Goal: Task Accomplishment & Management: Complete application form

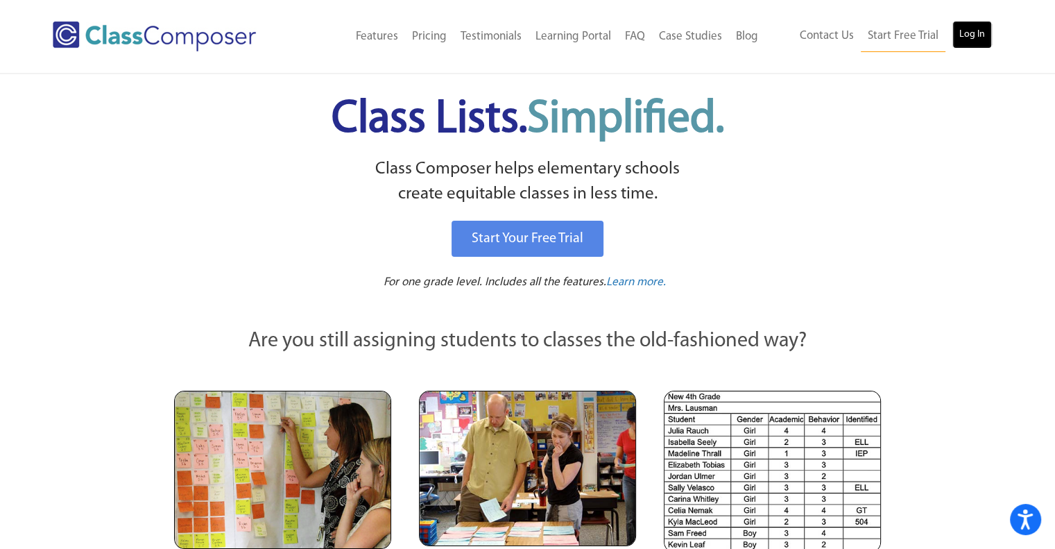
click at [980, 35] on link "Log In" at bounding box center [972, 35] width 40 height 28
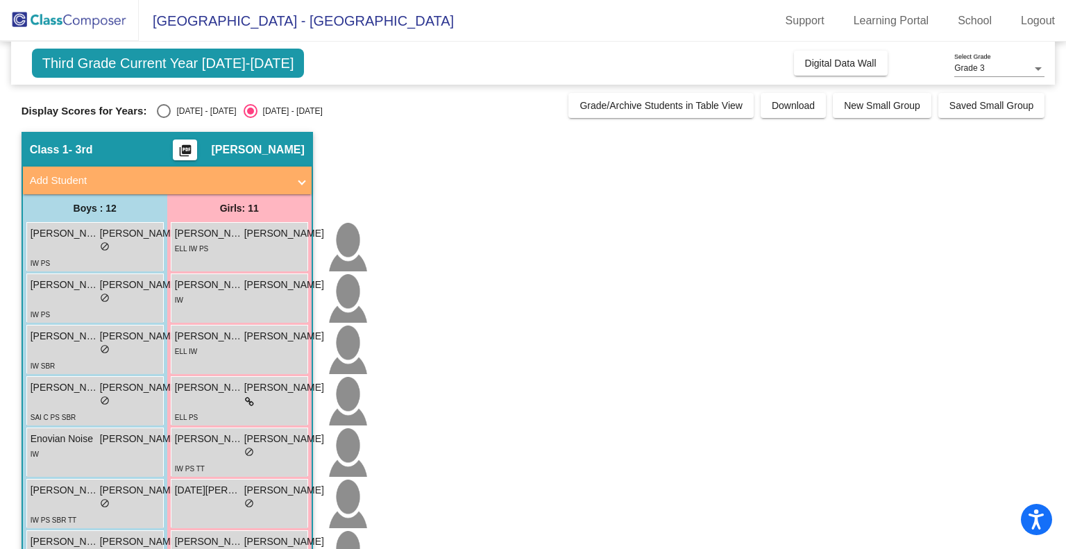
click at [296, 180] on span "Add Student" at bounding box center [164, 181] width 269 height 16
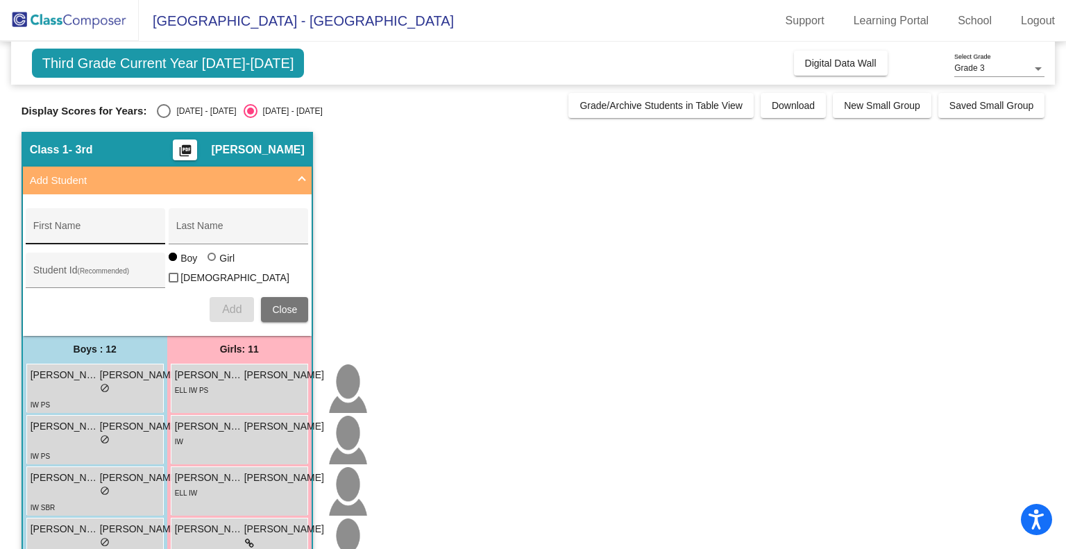
click at [122, 221] on div "First Name" at bounding box center [95, 230] width 125 height 28
type input "Emrii"
click at [253, 231] on input "Last Name" at bounding box center [238, 230] width 125 height 11
type input "Pool"
click at [214, 264] on div at bounding box center [212, 258] width 11 height 11
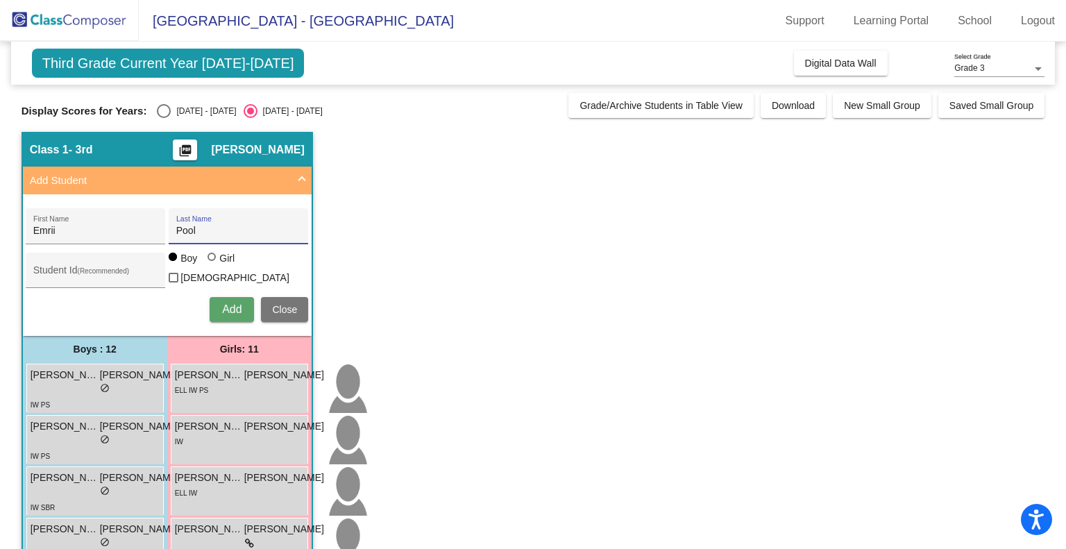
click at [213, 264] on input "Girl" at bounding box center [212, 264] width 1 height 1
radio input "true"
click at [224, 303] on span "Add" at bounding box center [231, 309] width 19 height 12
type input "[GEOGRAPHIC_DATA]"
click at [210, 228] on input "Last Name" at bounding box center [238, 230] width 125 height 11
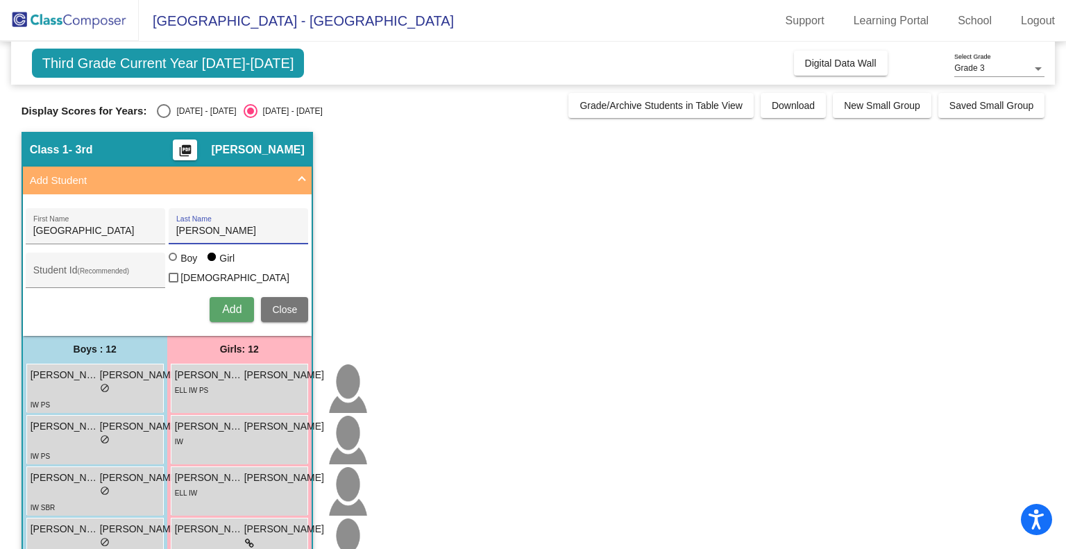
type input "[PERSON_NAME]"
click at [272, 304] on span "Close" at bounding box center [284, 309] width 25 height 11
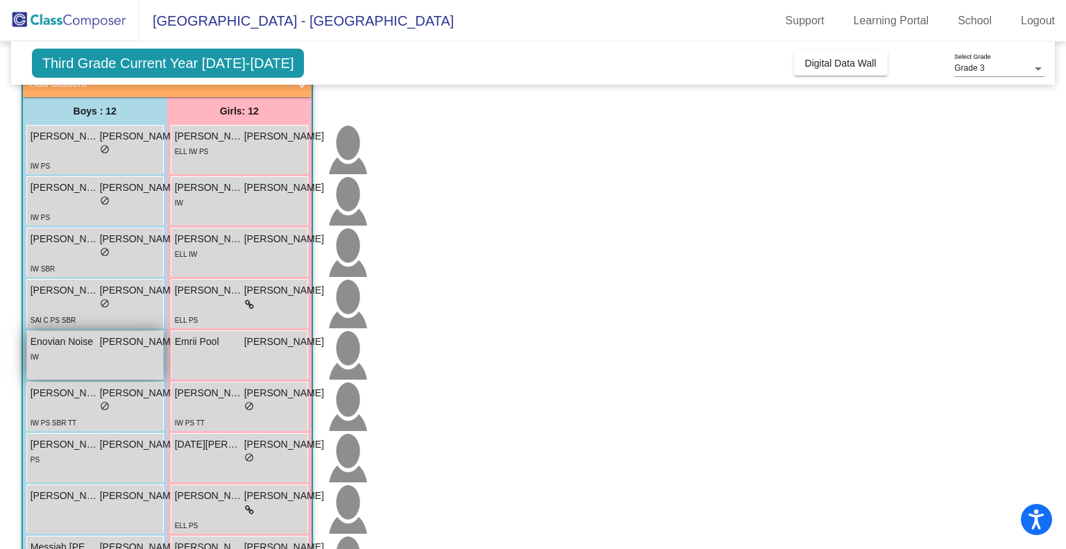
scroll to position [100, 0]
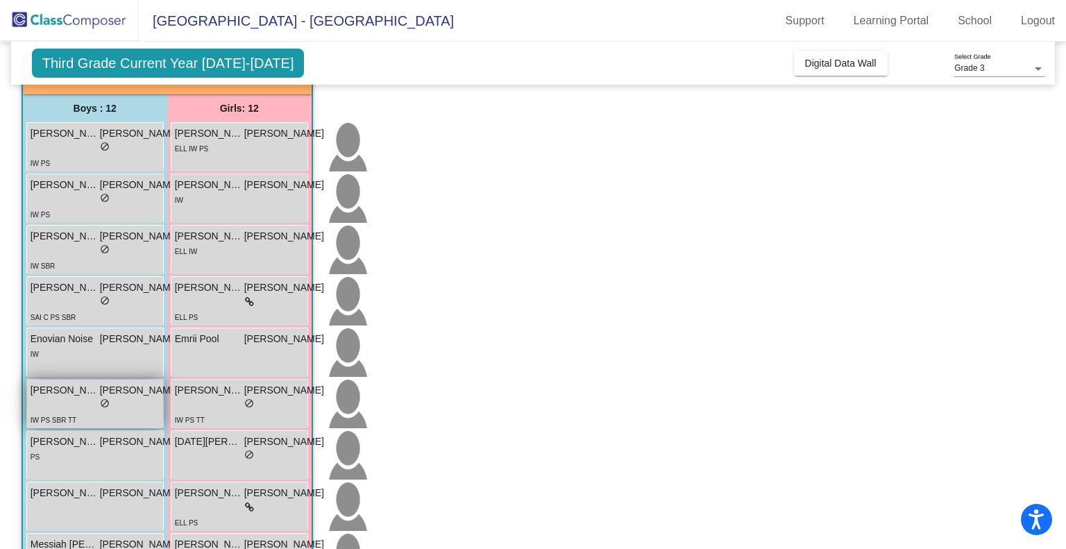
click at [99, 417] on div "IW PS SBR TT" at bounding box center [105, 419] width 149 height 15
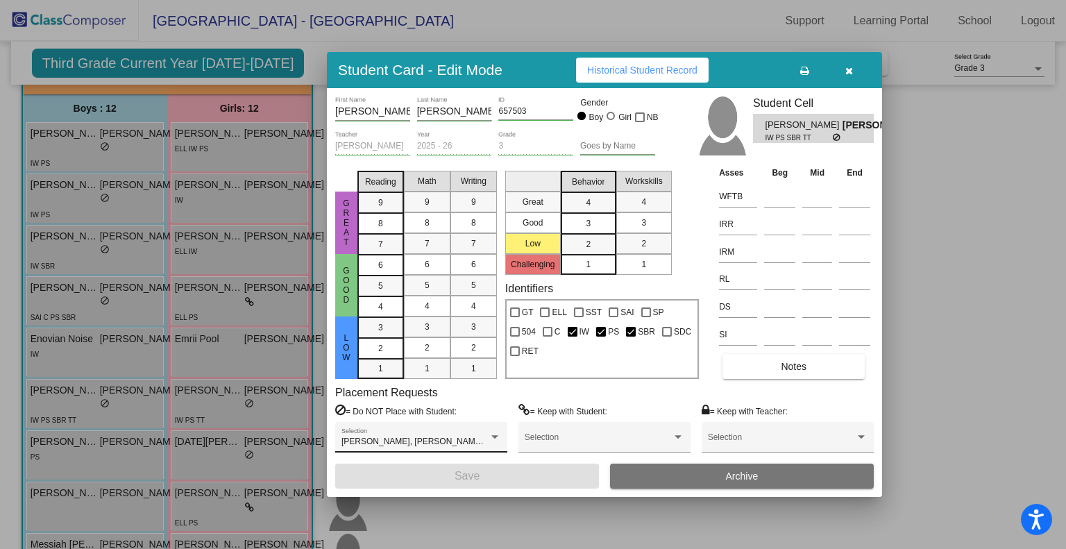
click at [455, 431] on div "[PERSON_NAME], [PERSON_NAME], [PERSON_NAME], [PERSON_NAME] De La [PERSON_NAME] …" at bounding box center [421, 440] width 160 height 25
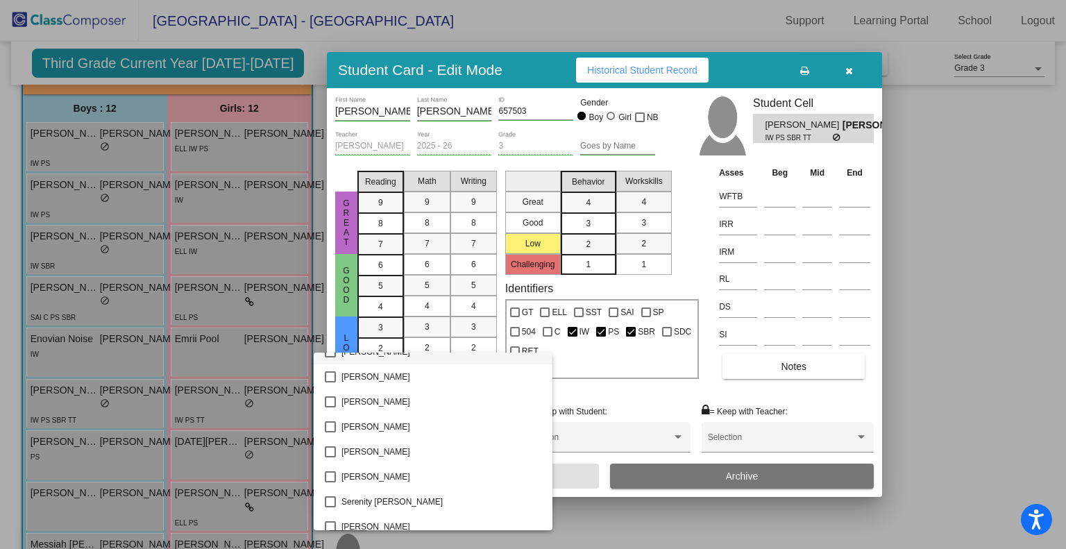
scroll to position [2478, 0]
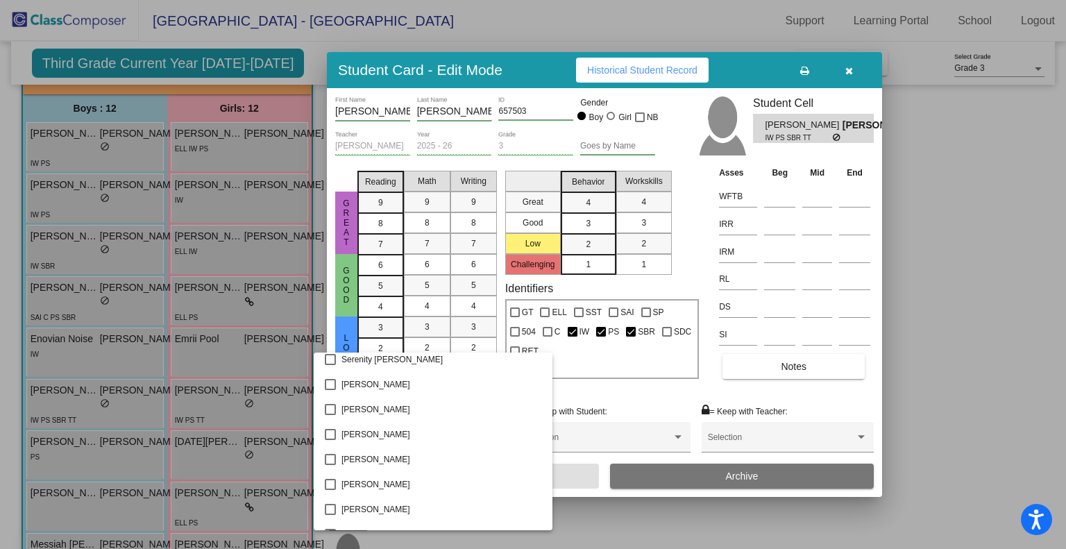
click at [846, 73] on div at bounding box center [533, 274] width 1066 height 549
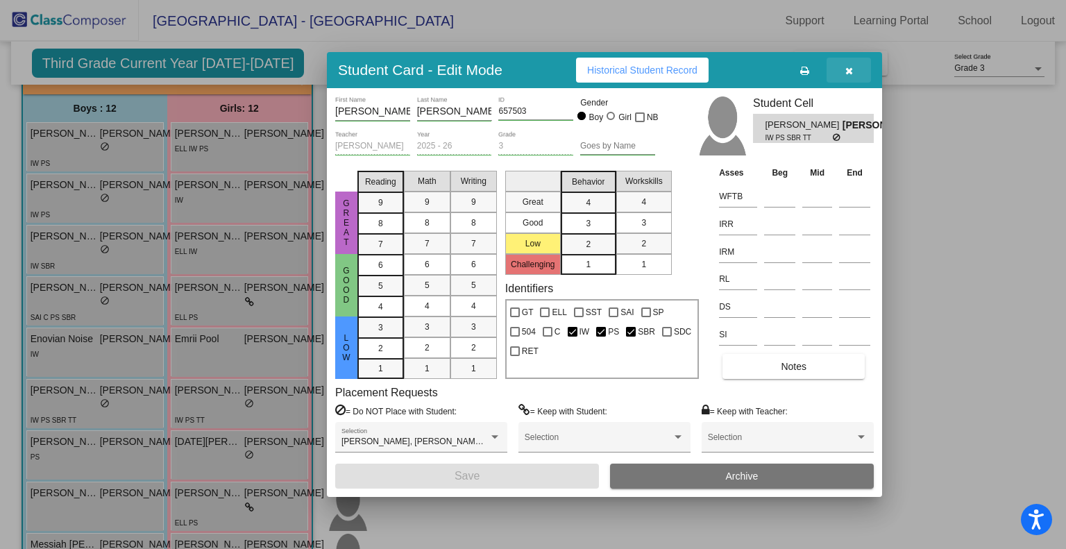
click at [846, 73] on icon "button" at bounding box center [849, 71] width 8 height 10
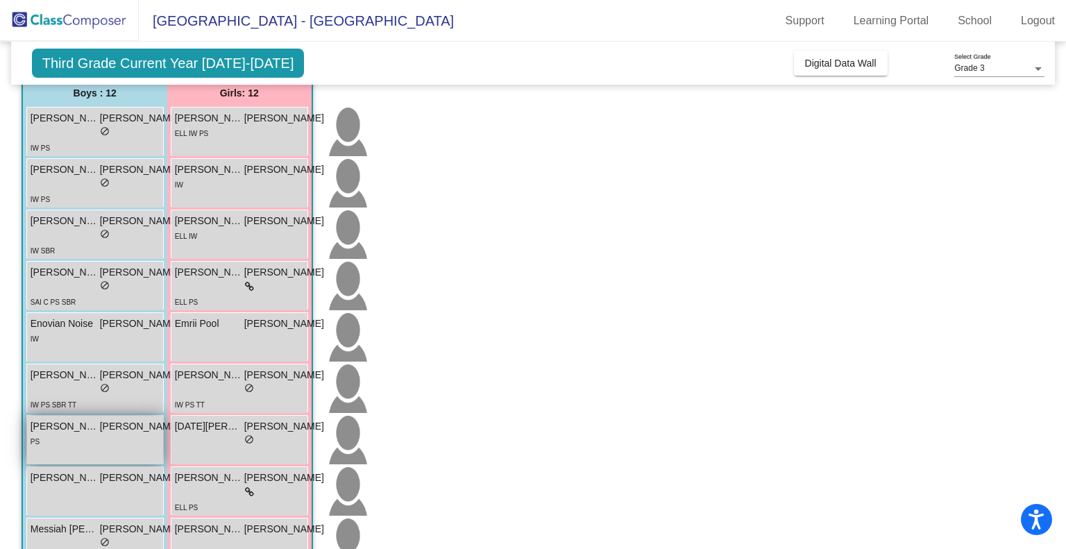
scroll to position [169, 0]
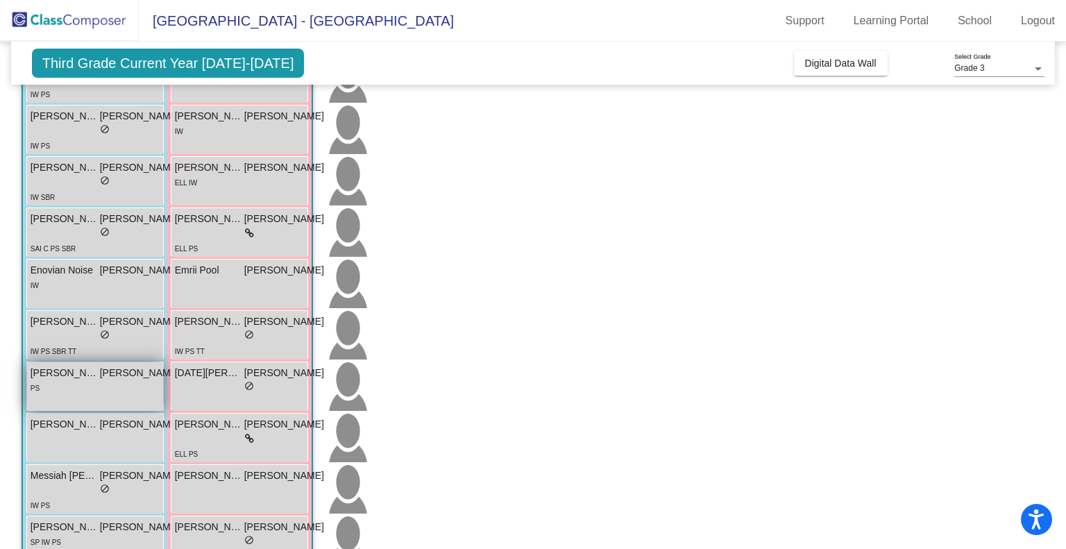
click at [85, 460] on div "[PERSON_NAME] [PERSON_NAME] lock do_not_disturb_alt" at bounding box center [105, 437] width 156 height 49
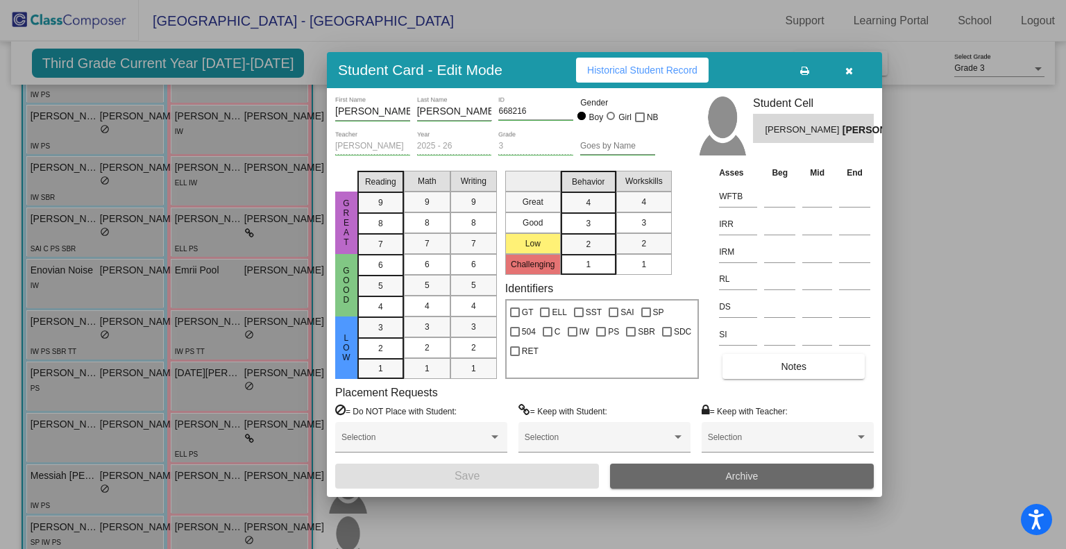
click at [637, 477] on button "Archive" at bounding box center [742, 475] width 264 height 25
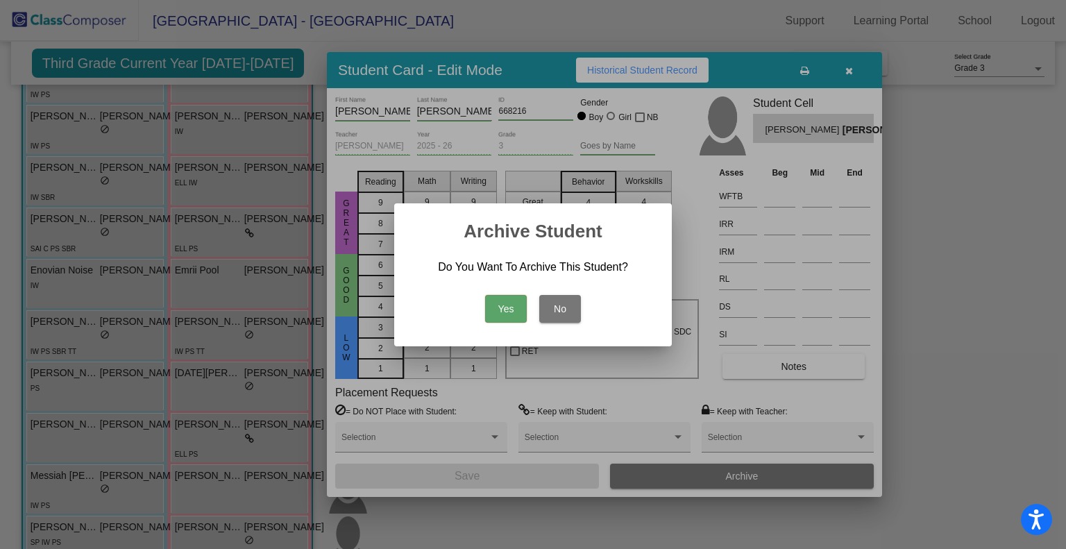
click at [518, 311] on button "Yes" at bounding box center [506, 309] width 42 height 28
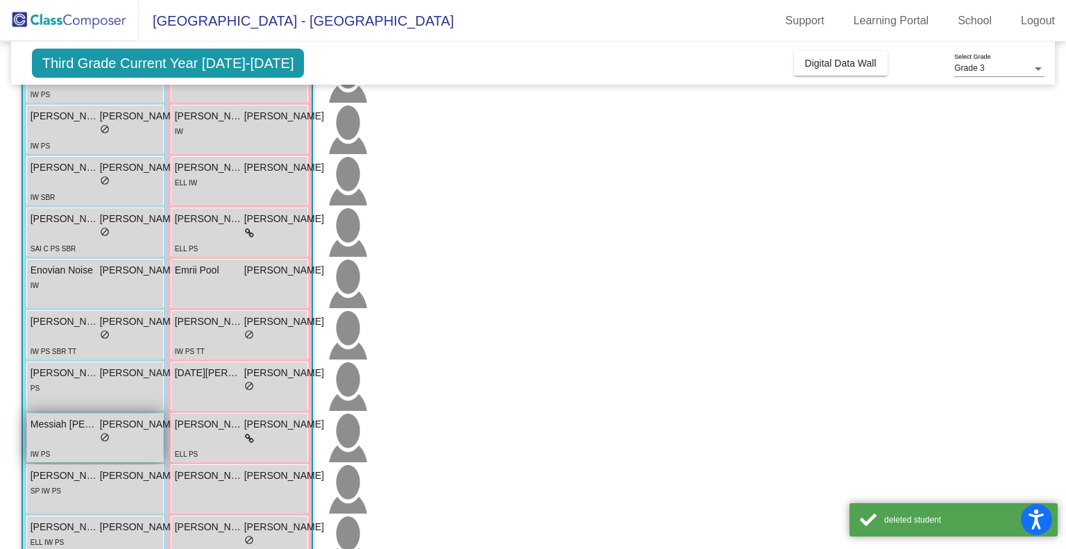
click at [87, 438] on div "lock do_not_disturb_alt" at bounding box center [105, 438] width 149 height 15
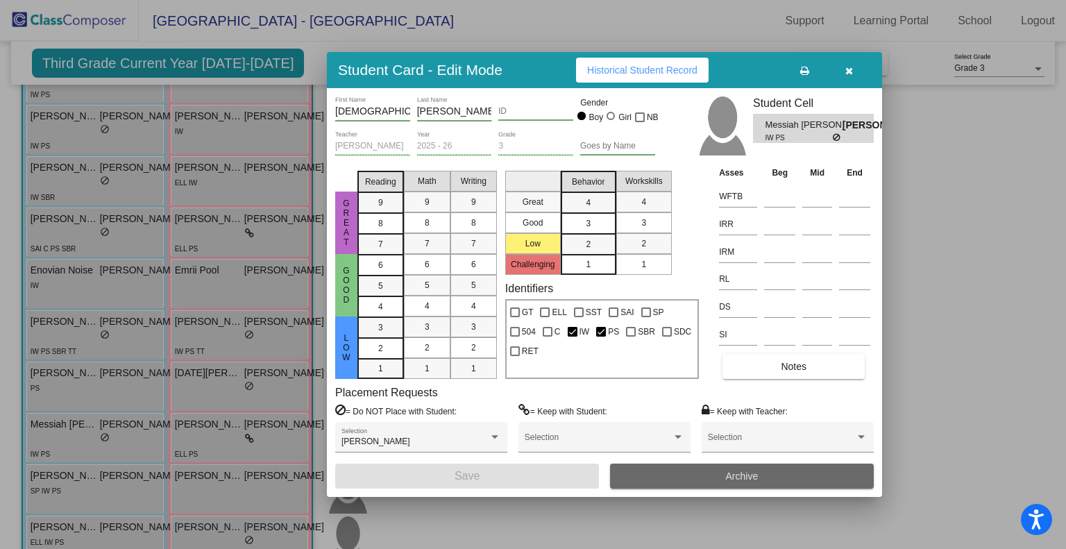
click at [635, 463] on button "Archive" at bounding box center [742, 475] width 264 height 25
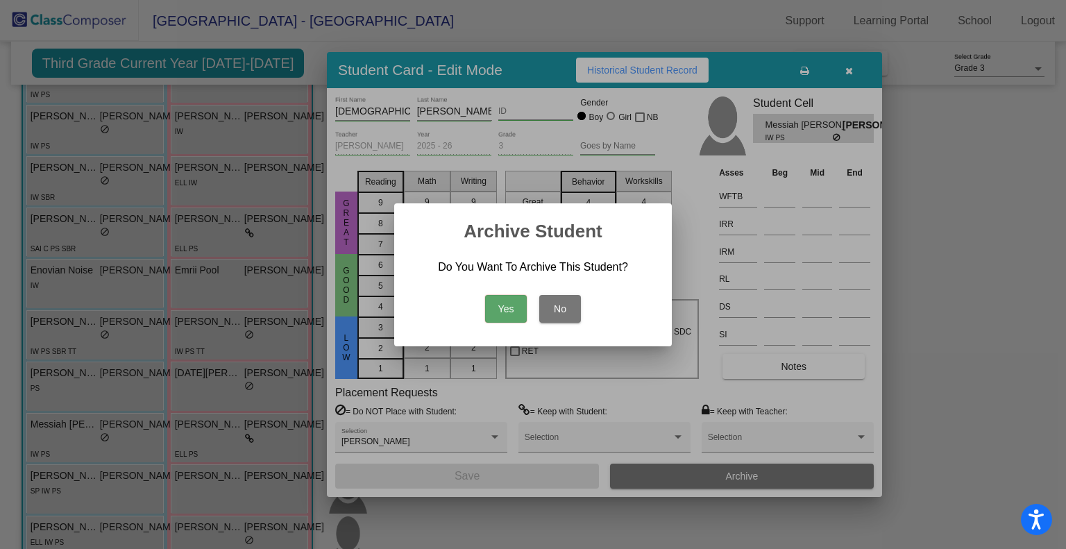
click at [505, 304] on button "Yes" at bounding box center [506, 309] width 42 height 28
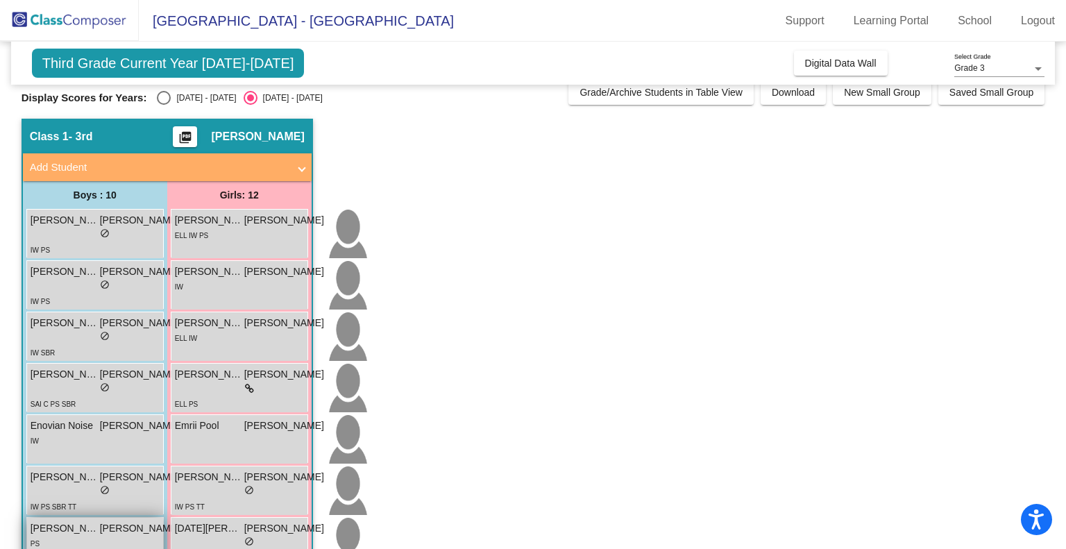
scroll to position [0, 0]
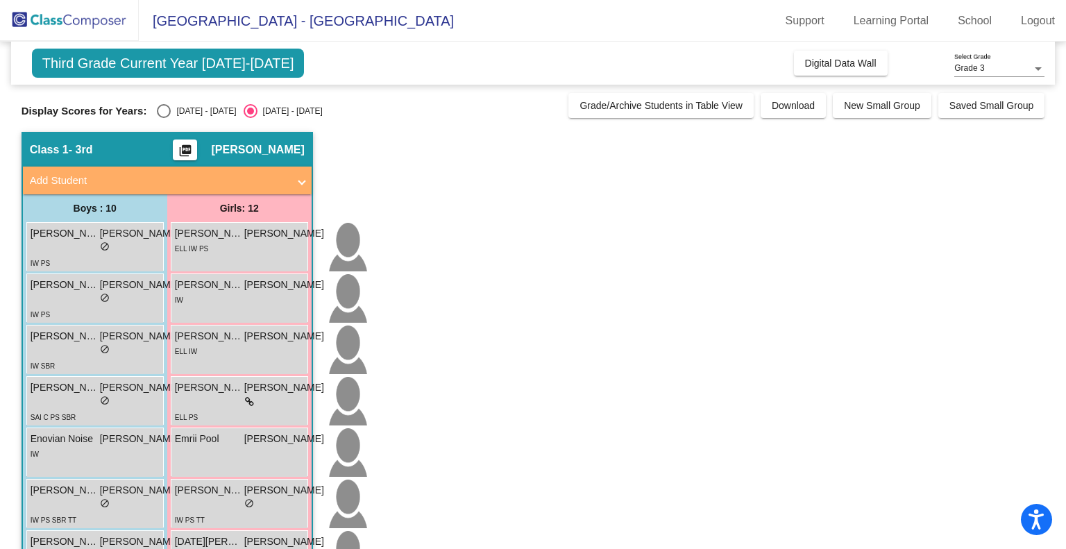
click at [295, 180] on span "Add Student" at bounding box center [164, 181] width 269 height 16
radio input "true"
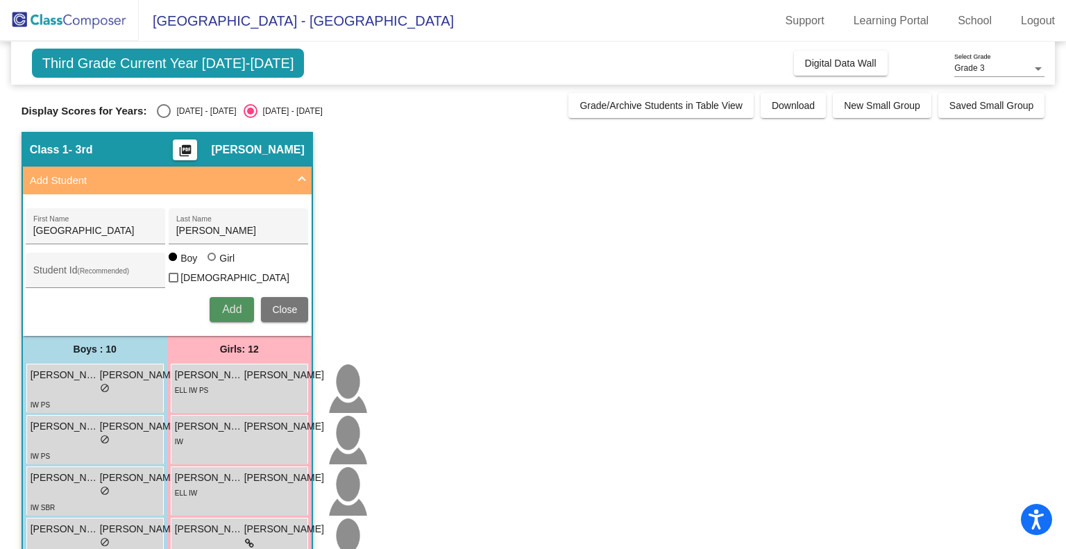
click at [226, 303] on span "Add" at bounding box center [231, 309] width 19 height 12
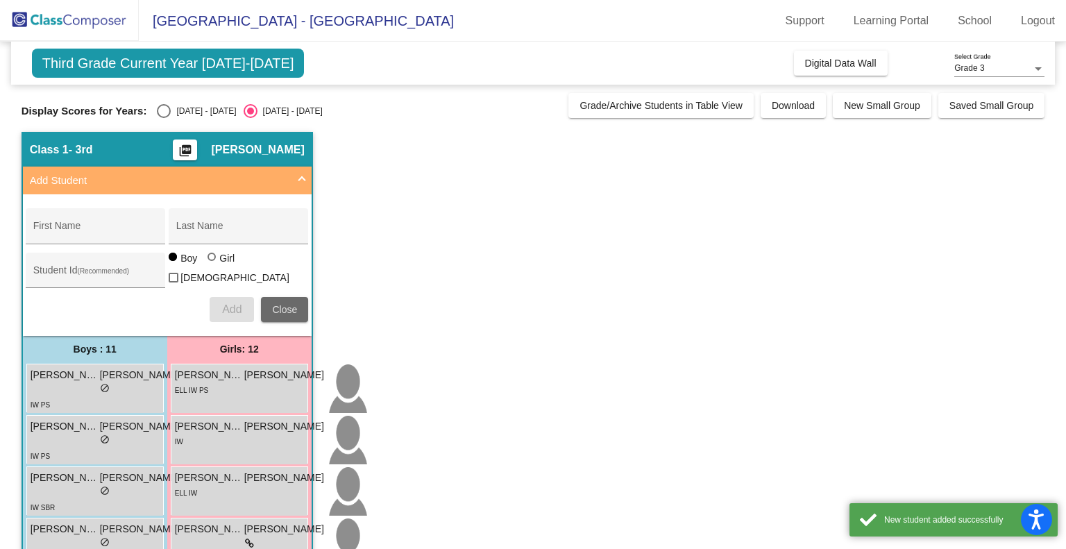
click at [290, 309] on span "Close" at bounding box center [284, 309] width 25 height 11
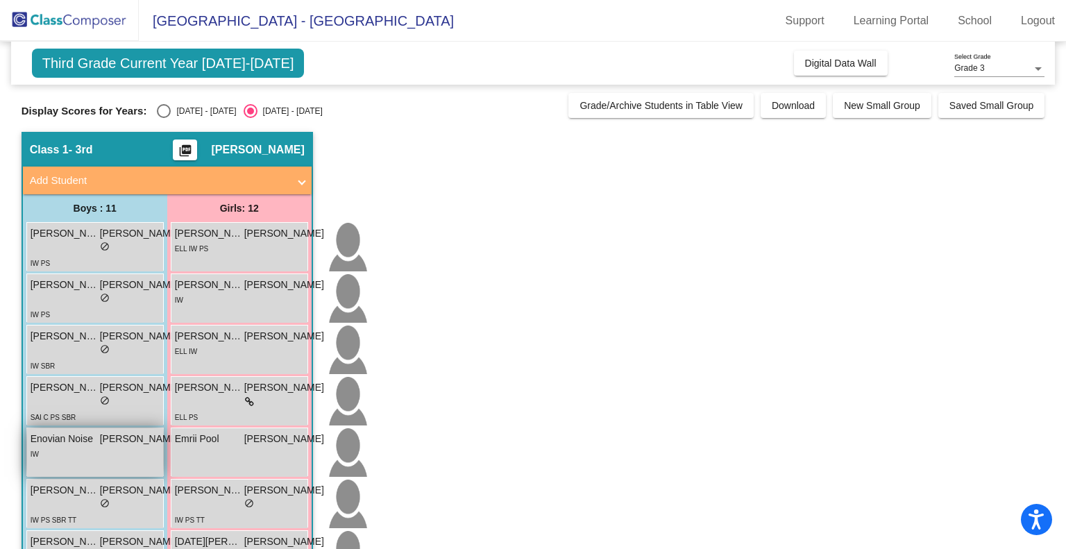
scroll to position [36, 0]
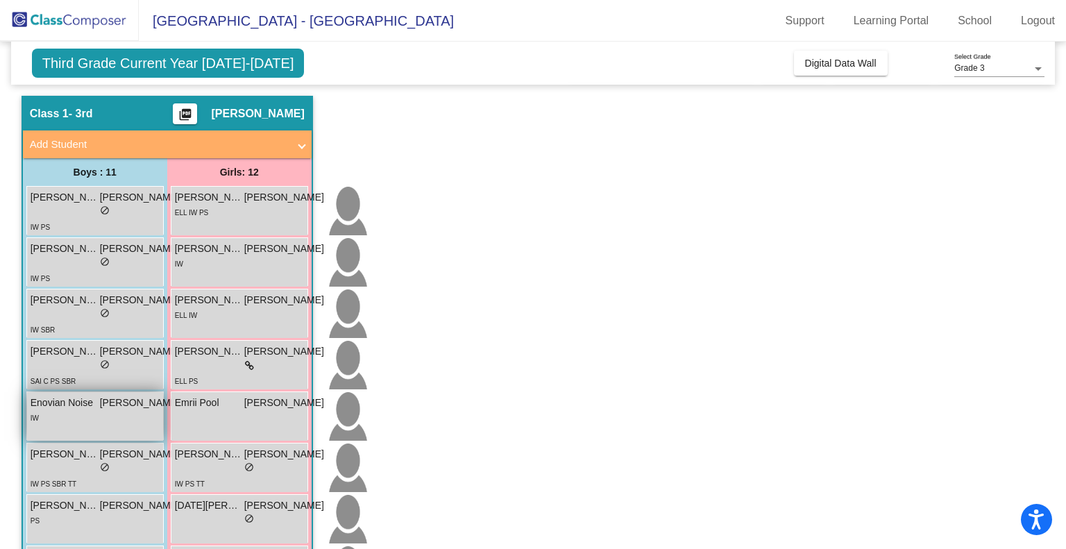
click at [110, 461] on div "lock do_not_disturb_alt" at bounding box center [105, 468] width 149 height 15
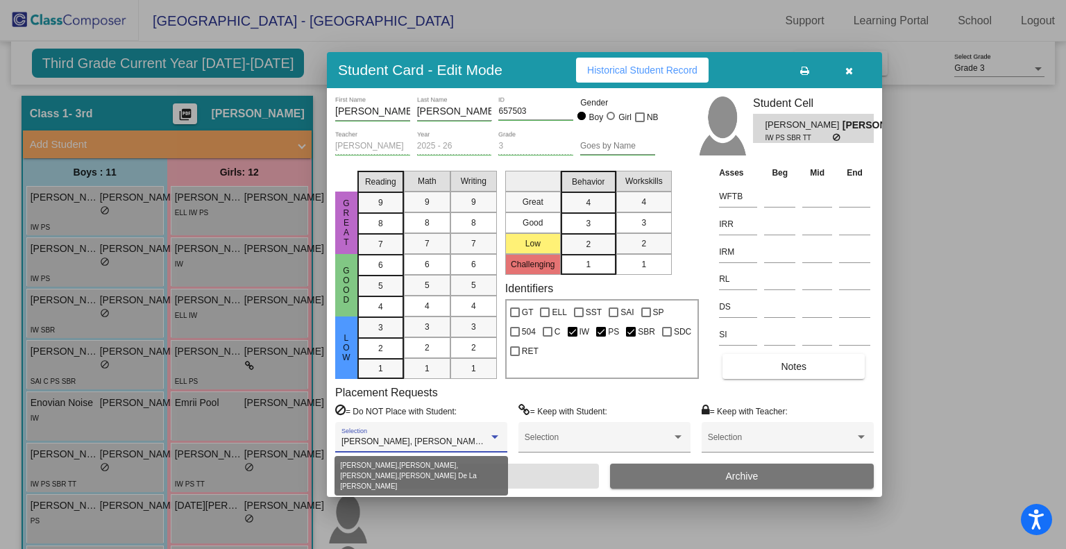
click at [494, 439] on div at bounding box center [494, 437] width 12 height 10
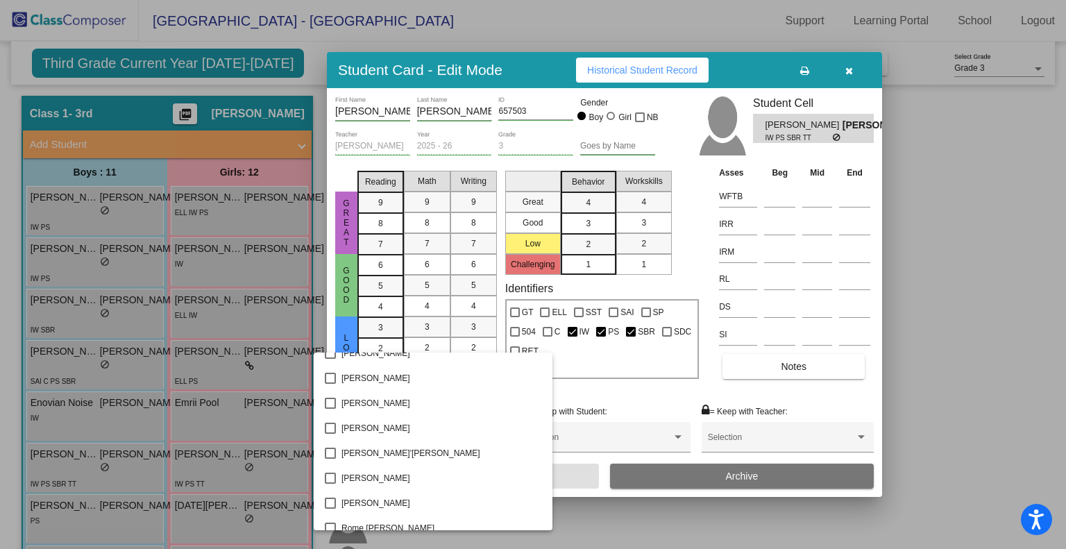
scroll to position [2217, 0]
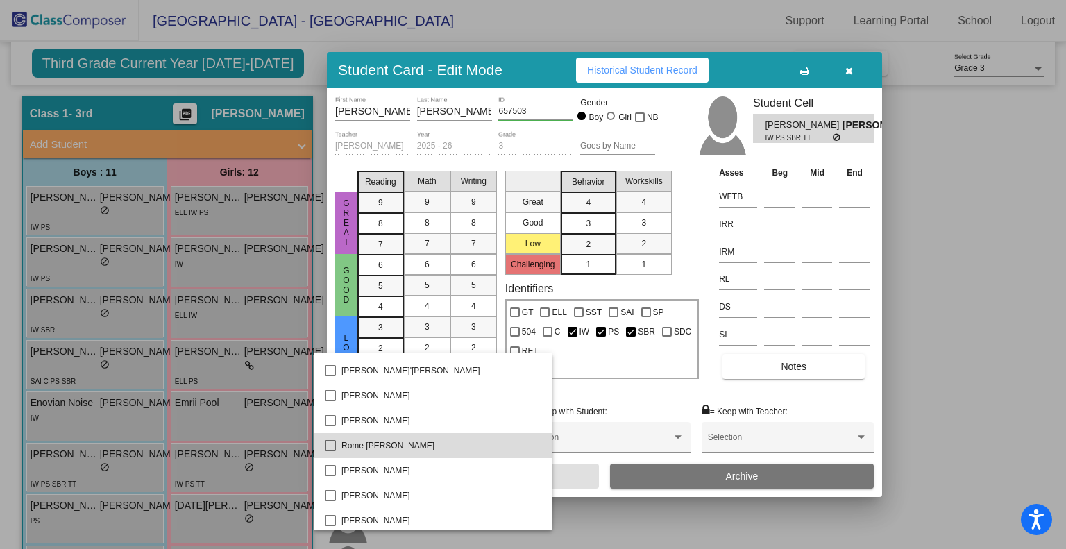
click at [443, 443] on span "Rome [PERSON_NAME]" at bounding box center [441, 445] width 200 height 25
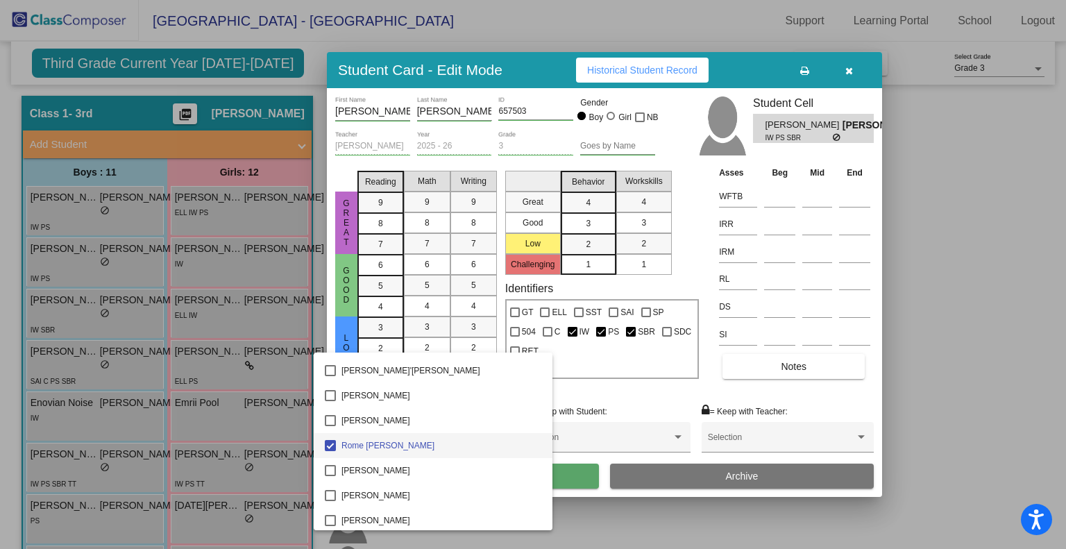
click at [566, 476] on div at bounding box center [533, 274] width 1066 height 549
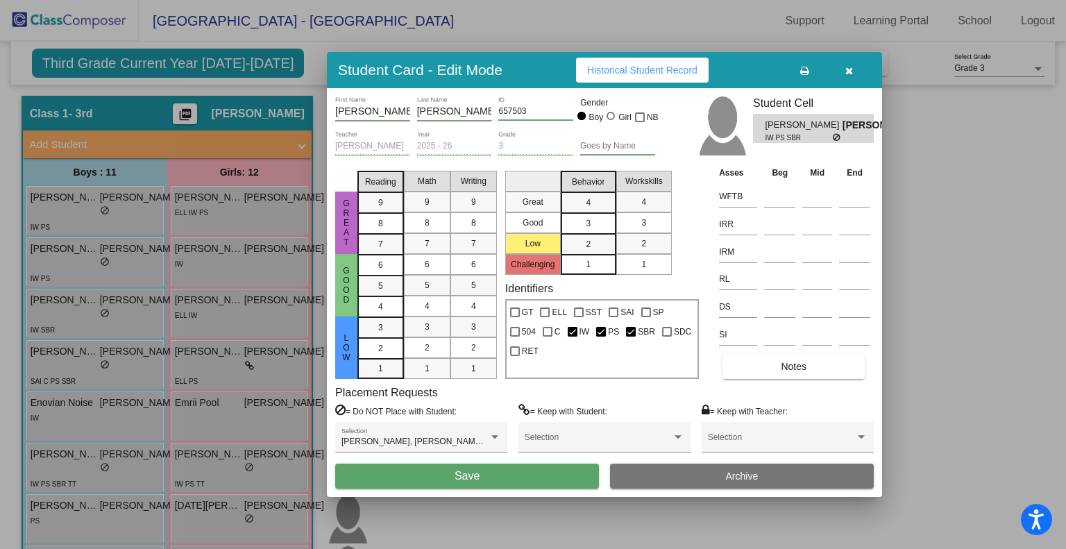
click at [566, 476] on button "Save" at bounding box center [467, 475] width 264 height 25
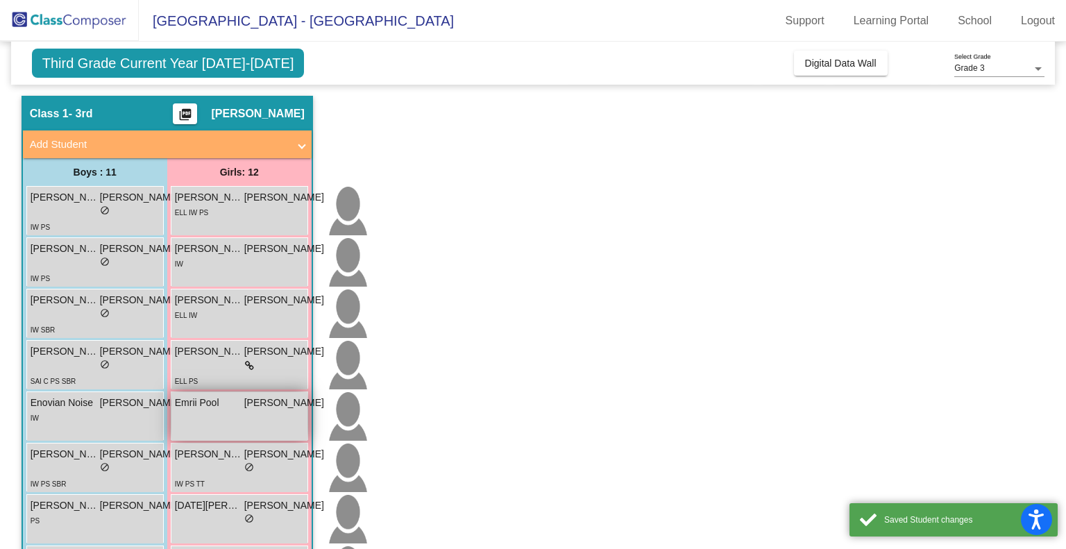
click at [232, 407] on span "Emrii Pool" at bounding box center [209, 402] width 69 height 15
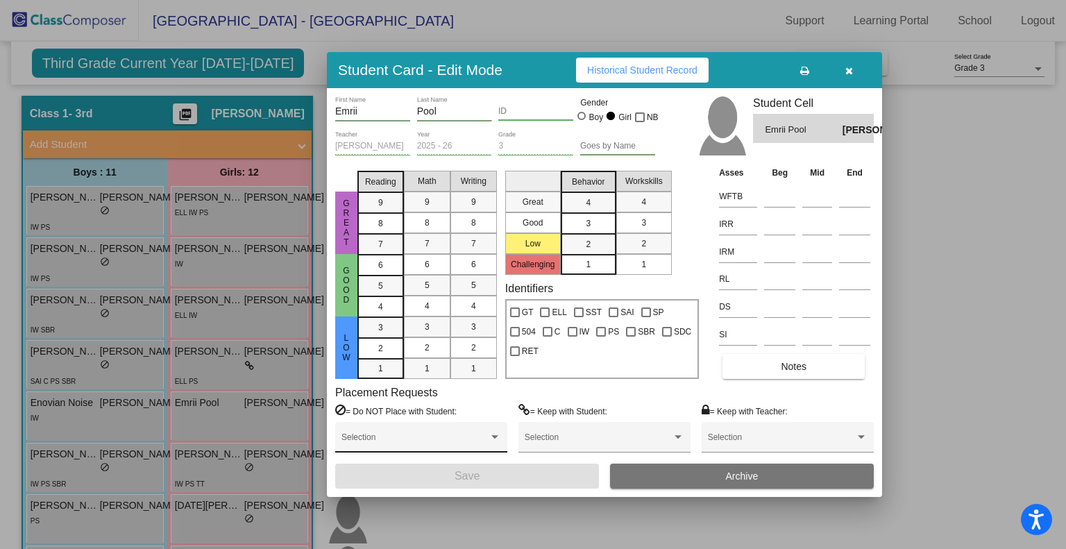
click at [477, 433] on div "Selection" at bounding box center [421, 440] width 160 height 25
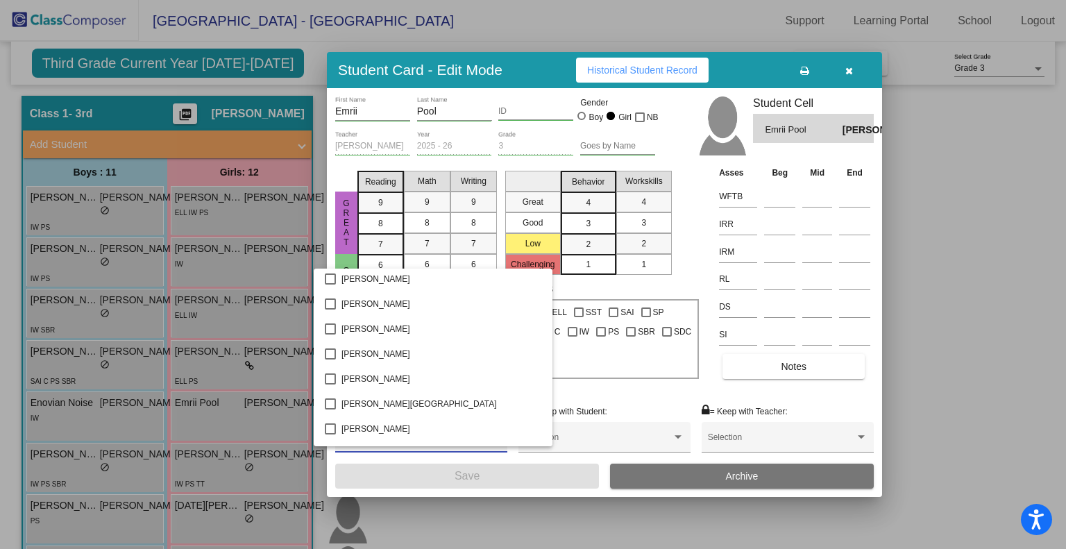
scroll to position [552, 0]
click at [418, 382] on span "[PERSON_NAME]" at bounding box center [441, 378] width 200 height 25
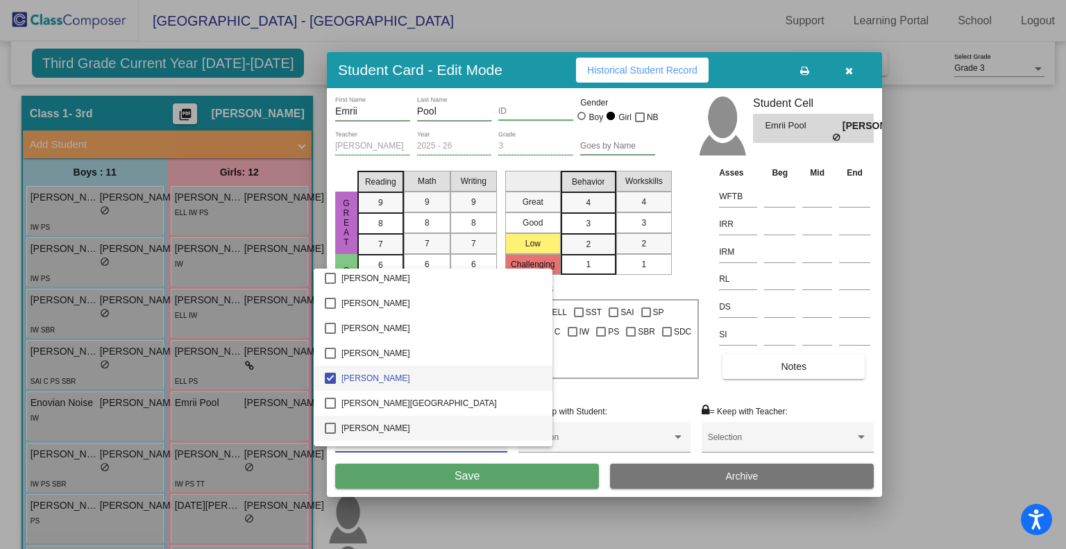
scroll to position [565, 0]
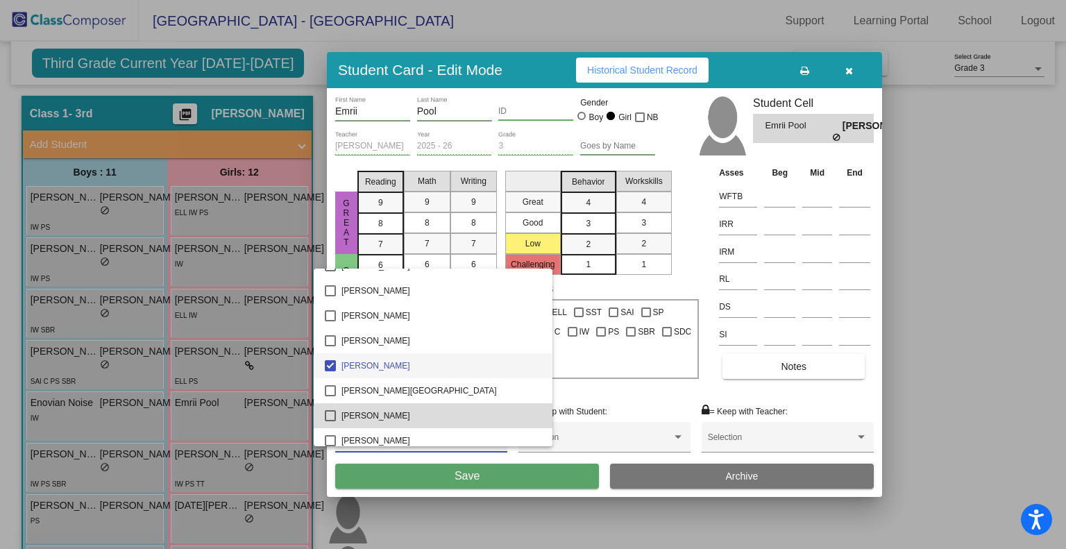
click at [443, 420] on span "[PERSON_NAME]" at bounding box center [441, 415] width 200 height 25
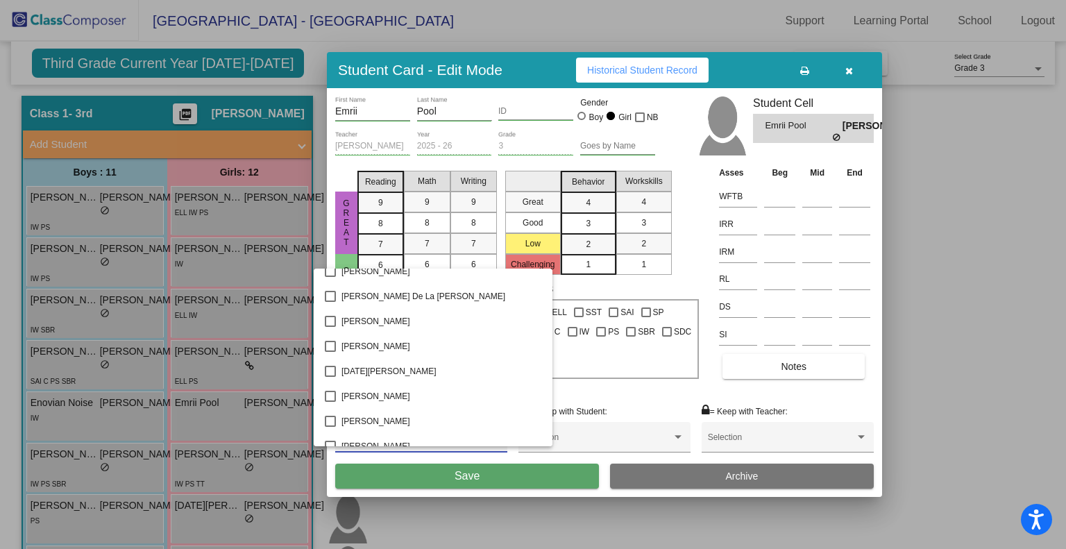
scroll to position [1243, 0]
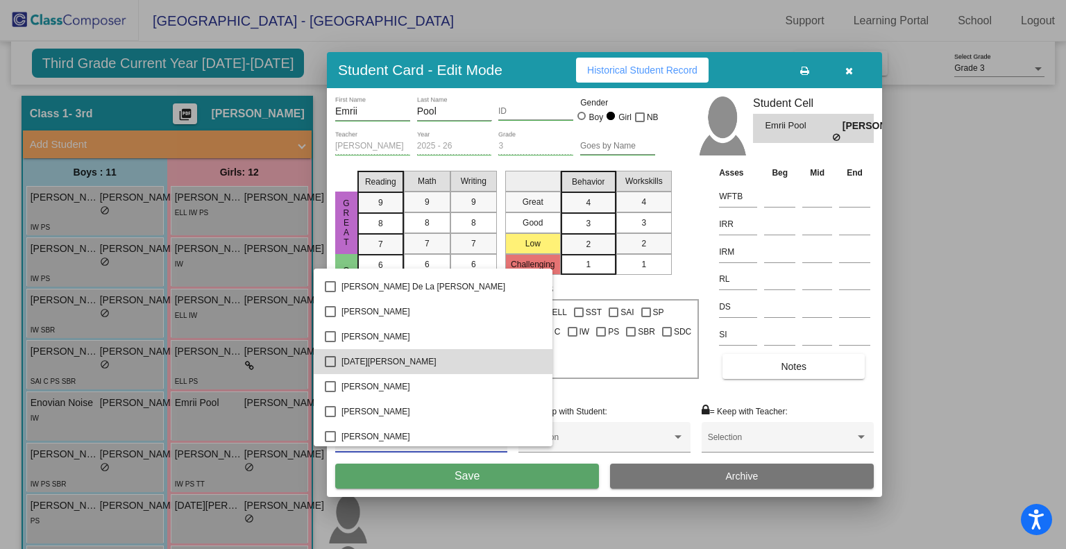
click at [442, 370] on span "[DATE][PERSON_NAME]" at bounding box center [441, 361] width 200 height 25
click at [459, 472] on div at bounding box center [533, 274] width 1066 height 549
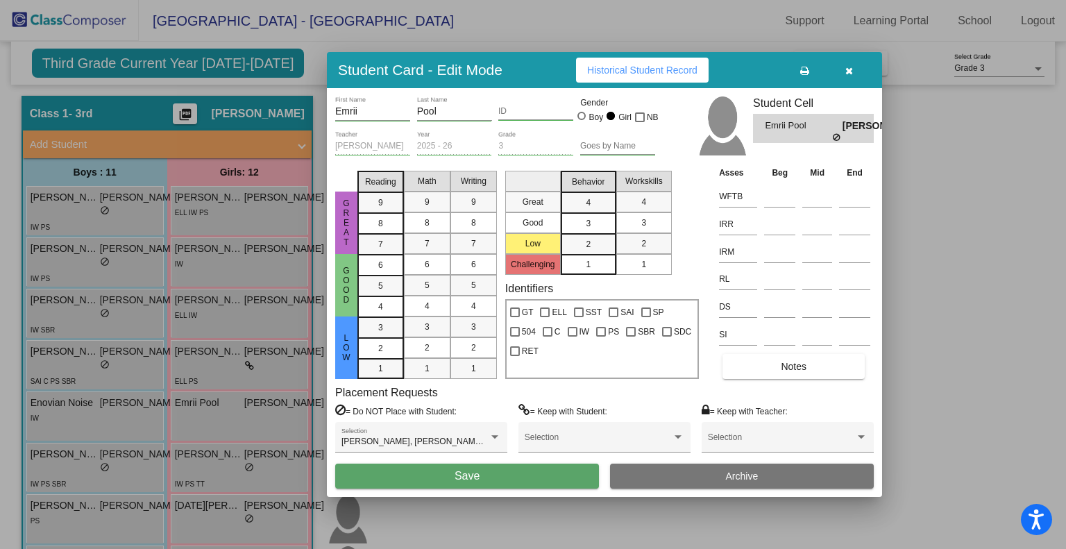
click at [459, 472] on span "Save" at bounding box center [466, 476] width 25 height 12
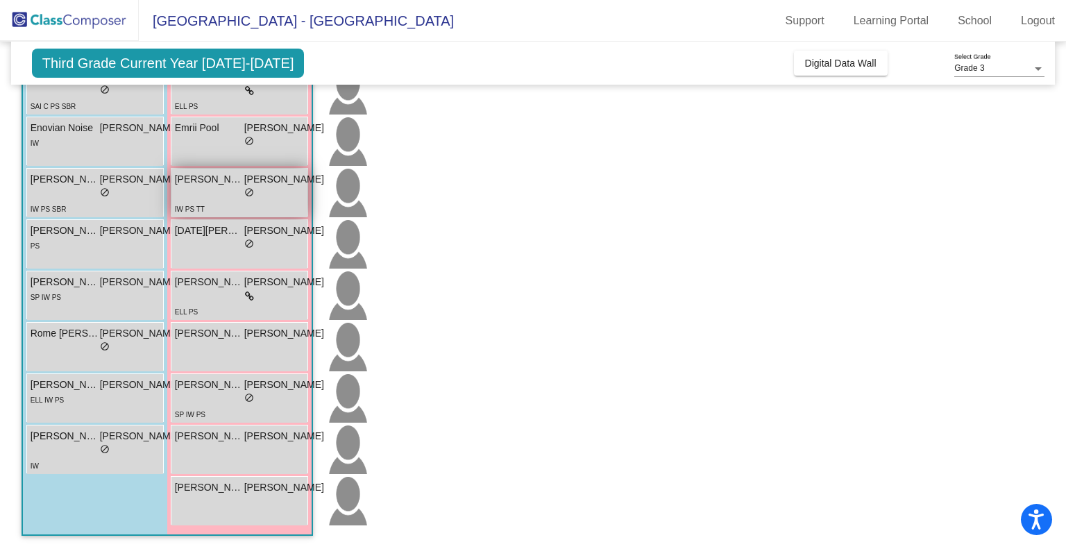
scroll to position [0, 0]
